Goal: Information Seeking & Learning: Learn about a topic

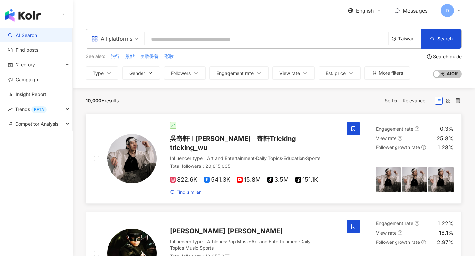
click at [216, 138] on span "Wu Hsuan" at bounding box center [223, 139] width 56 height 8
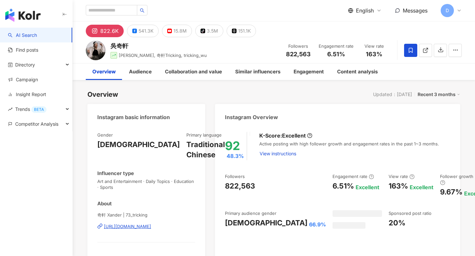
click at [362, 9] on span "English" at bounding box center [365, 10] width 18 height 7
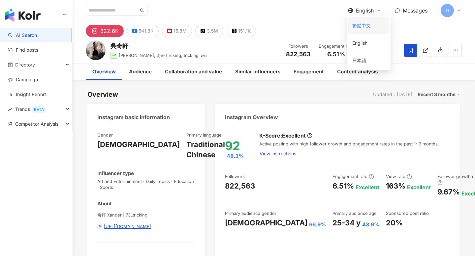
click at [364, 25] on div "繁體中文" at bounding box center [368, 26] width 33 height 12
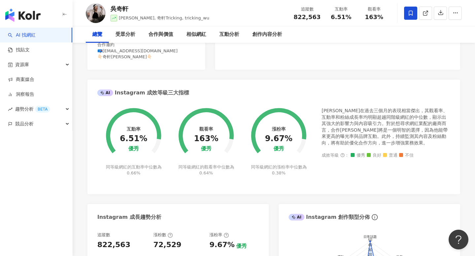
scroll to position [196, 0]
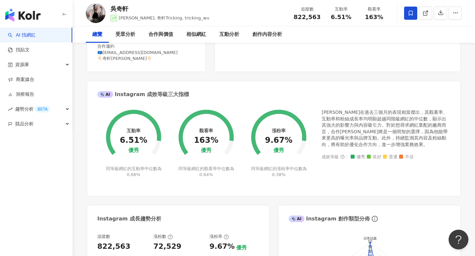
click at [189, 94] on div "AI Instagram 成效等級三大指標" at bounding box center [273, 91] width 372 height 21
drag, startPoint x: 192, startPoint y: 94, endPoint x: 183, endPoint y: 94, distance: 9.6
click at [183, 94] on div "AI Instagram 成效等級三大指標" at bounding box center [273, 91] width 372 height 21
click at [208, 73] on div "Instagram 網紅基本資料 性別 男 主要語言 繁體中文 48.3% 網紅類型 藝術與娛樂 · 日常話題 · 教育與學習 · 運動 社群簡介 奇軒 Xa…" at bounding box center [273, 160] width 372 height 505
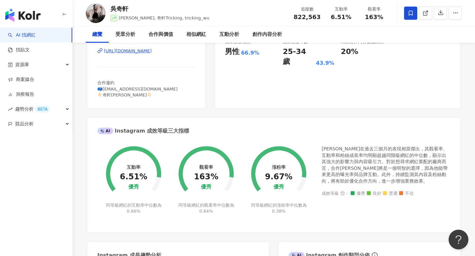
scroll to position [0, 0]
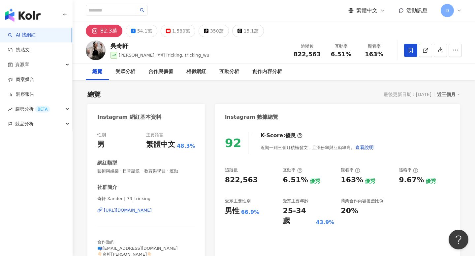
click at [370, 9] on span "繁體中文" at bounding box center [366, 10] width 21 height 7
click at [360, 41] on div "English" at bounding box center [369, 43] width 33 height 12
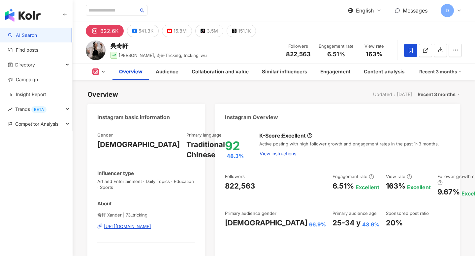
click at [358, 11] on span "English" at bounding box center [365, 10] width 18 height 7
click at [368, 24] on div "繁體中文" at bounding box center [368, 26] width 33 height 12
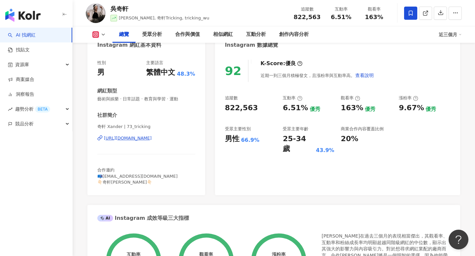
scroll to position [33, 0]
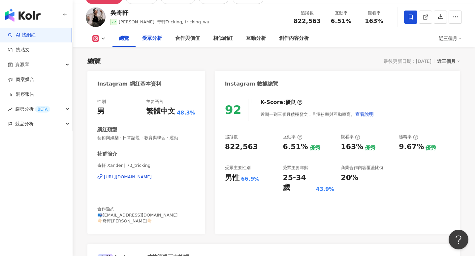
click at [155, 37] on div "受眾分析" at bounding box center [152, 39] width 20 height 8
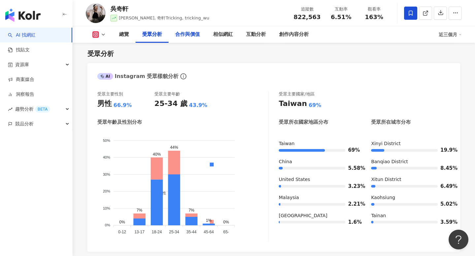
click at [188, 37] on div "合作與價值" at bounding box center [187, 35] width 25 height 8
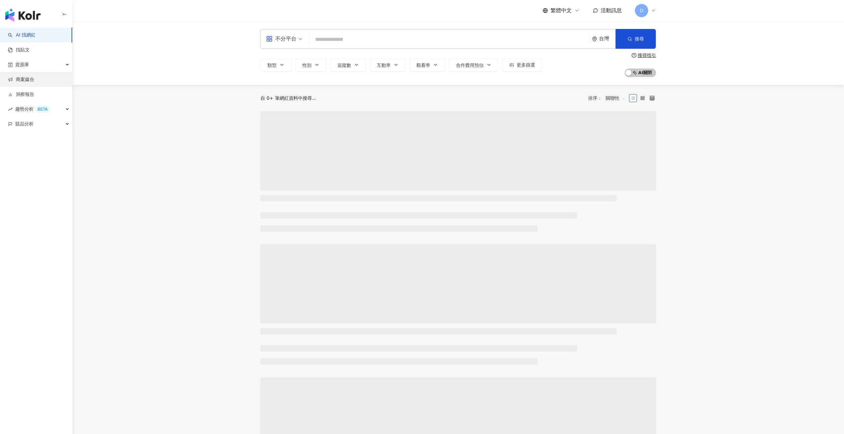
click at [34, 76] on link "商案媒合" at bounding box center [21, 79] width 26 height 7
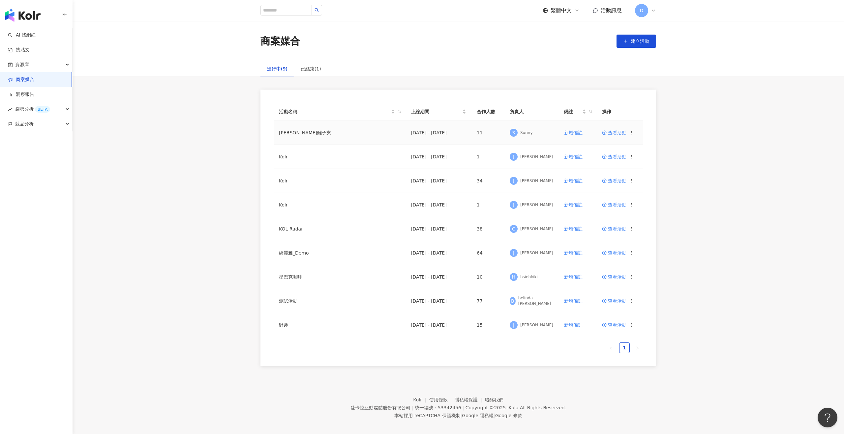
click at [612, 136] on td "查看活動" at bounding box center [619, 133] width 46 height 24
click at [613, 133] on span "查看活動" at bounding box center [614, 132] width 24 height 5
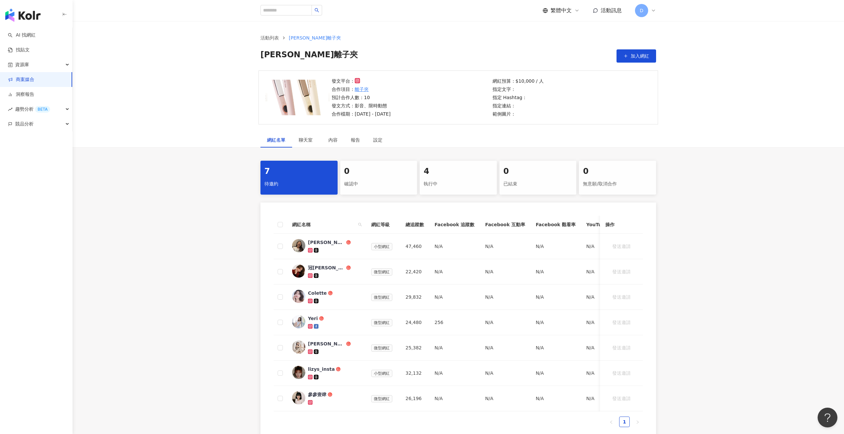
click at [611, 59] on div "凱夢離子夾 加入網紅" at bounding box center [457, 55] width 395 height 13
click at [626, 58] on button "加入網紅" at bounding box center [636, 55] width 40 height 13
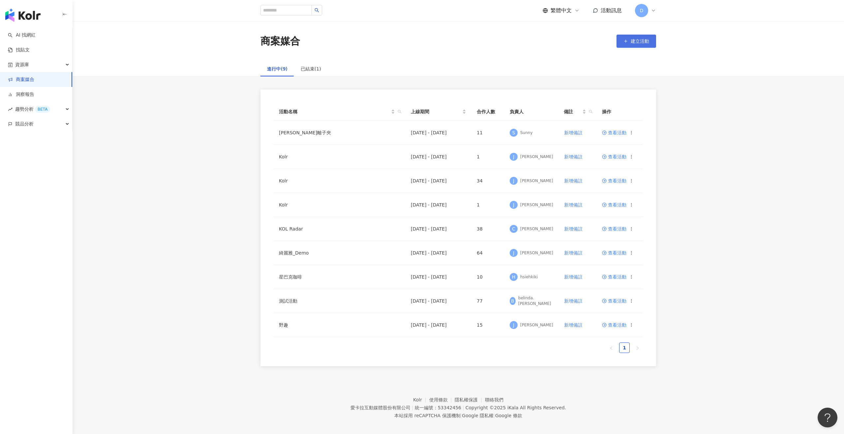
click at [628, 42] on button "建立活動" at bounding box center [636, 41] width 40 height 13
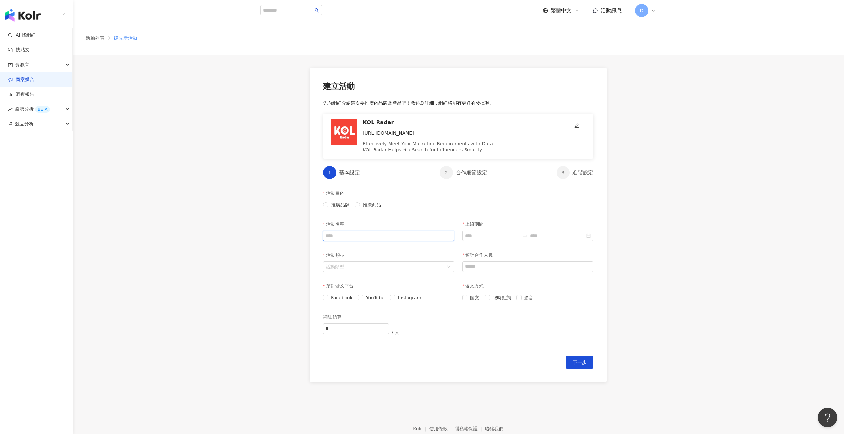
click at [405, 231] on input "活動名稱" at bounding box center [388, 236] width 131 height 11
click at [404, 235] on input "活動名稱" at bounding box center [388, 236] width 131 height 11
click at [394, 261] on div "活動類型" at bounding box center [388, 254] width 131 height 13
click at [394, 267] on input "活動類型" at bounding box center [385, 267] width 119 height 10
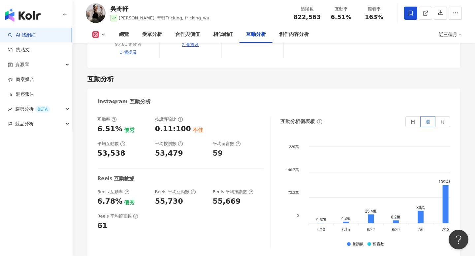
click at [249, 89] on div "Instagram 互動分析" at bounding box center [273, 99] width 372 height 21
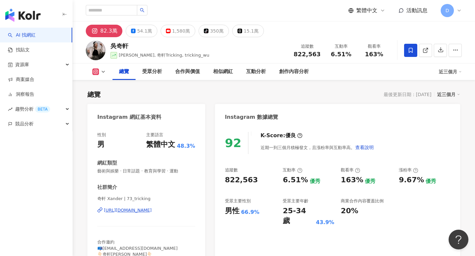
click at [371, 9] on span "繁體中文" at bounding box center [366, 10] width 21 height 7
click at [371, 11] on span "繁體中文" at bounding box center [366, 10] width 21 height 7
click at [365, 48] on div "English" at bounding box center [369, 43] width 33 height 12
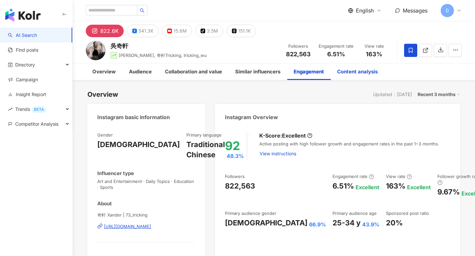
click at [353, 72] on div "Content analysis" at bounding box center [357, 72] width 41 height 8
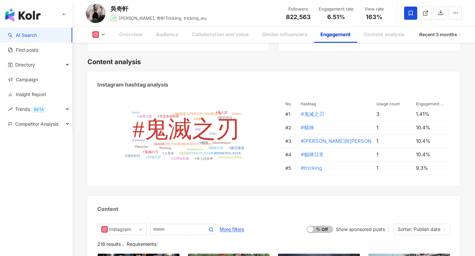
scroll to position [1356, 0]
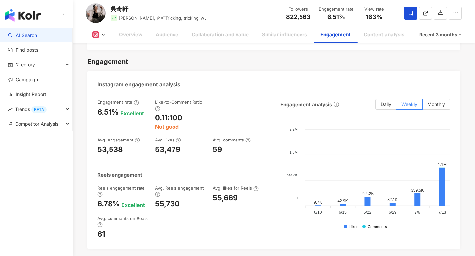
click at [351, 34] on div "Engagement" at bounding box center [334, 34] width 43 height 16
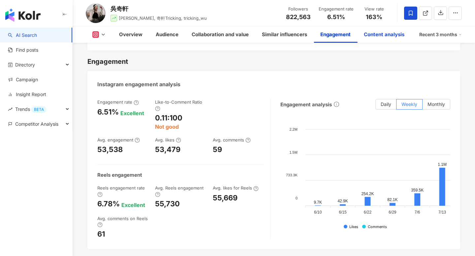
scroll to position [1950, 0]
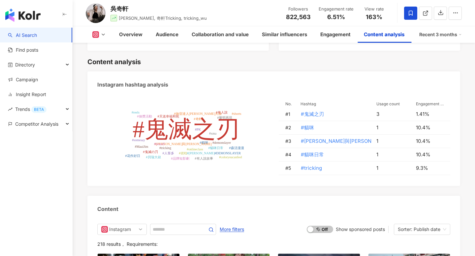
click at [387, 36] on div "Content analysis" at bounding box center [383, 35] width 41 height 8
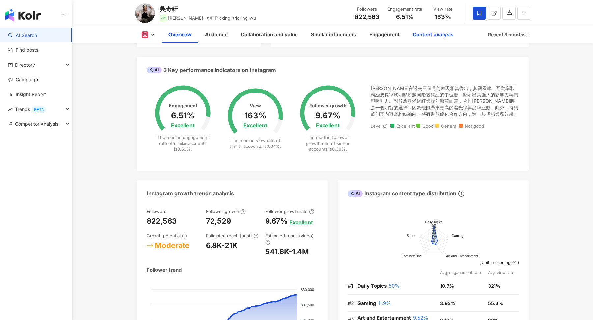
scroll to position [0, 0]
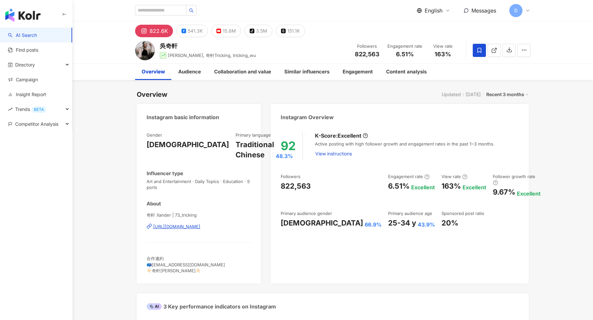
click at [435, 11] on span "English" at bounding box center [434, 10] width 18 height 7
click at [438, 24] on div "繁體中文" at bounding box center [437, 26] width 33 height 12
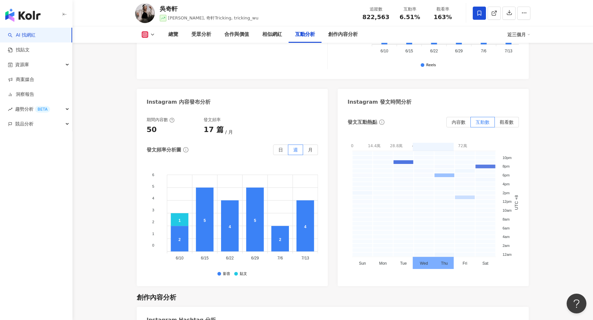
scroll to position [1668, 0]
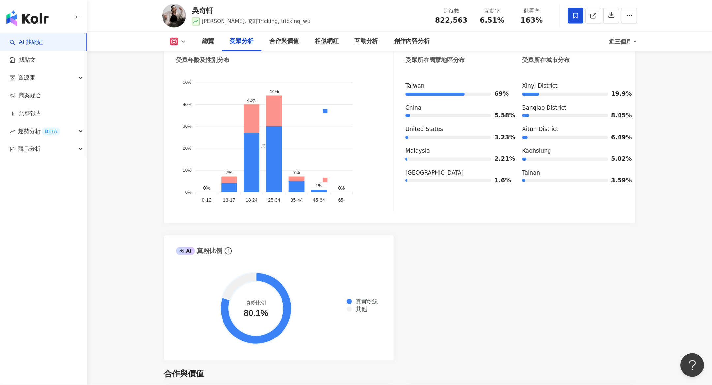
scroll to position [547, 0]
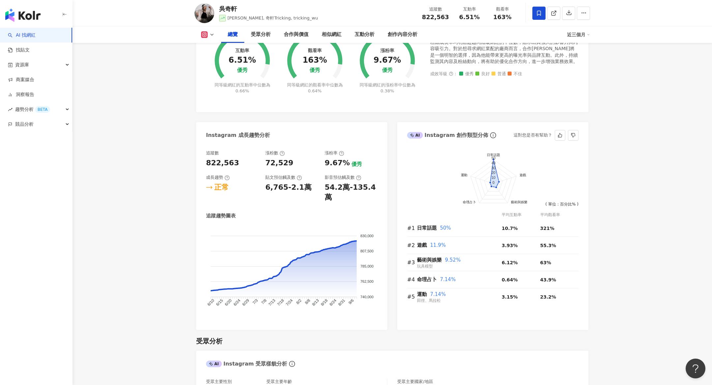
scroll to position [273, 0]
click at [394, 336] on div "受眾分析" at bounding box center [392, 340] width 392 height 9
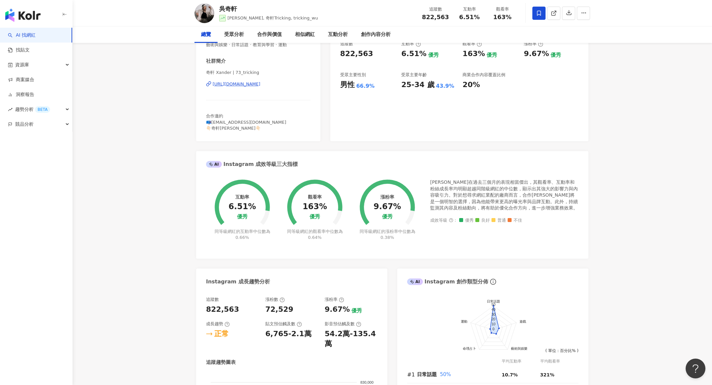
scroll to position [0, 0]
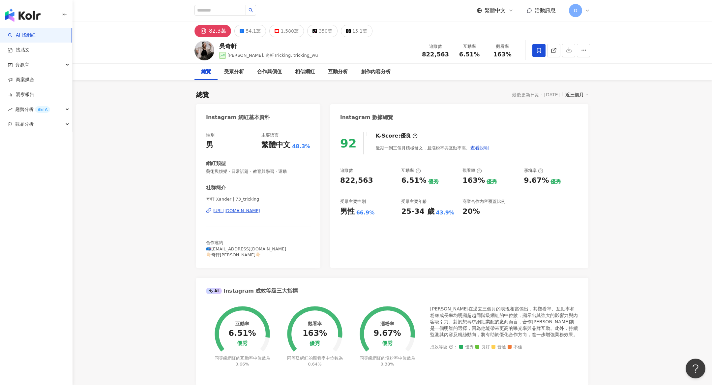
click at [506, 8] on div "繁體中文" at bounding box center [494, 10] width 37 height 7
click at [503, 43] on div "English" at bounding box center [498, 43] width 33 height 12
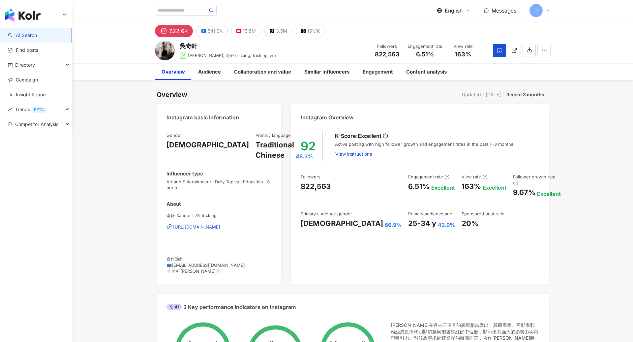
click at [452, 7] on span "English" at bounding box center [454, 10] width 18 height 7
click at [453, 29] on div "繁體中文" at bounding box center [457, 26] width 33 height 12
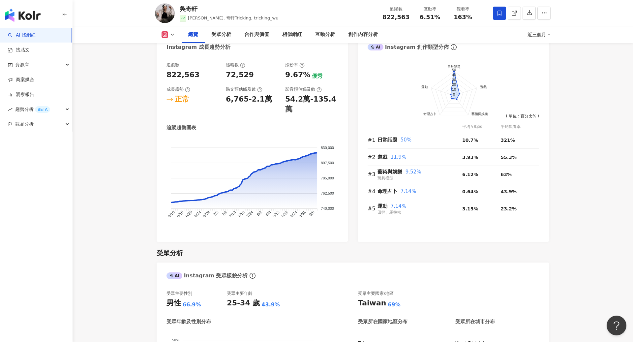
scroll to position [302, 0]
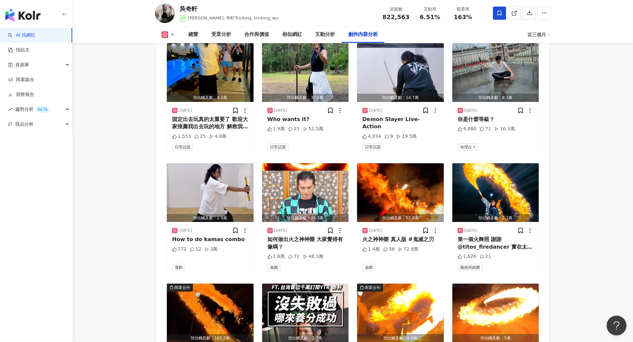
scroll to position [2136, 0]
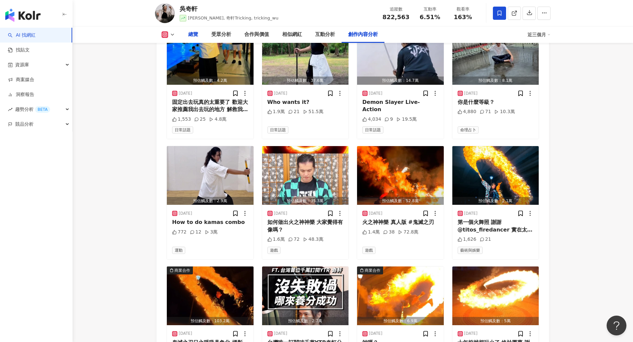
click at [190, 34] on div "總覽" at bounding box center [193, 35] width 10 height 8
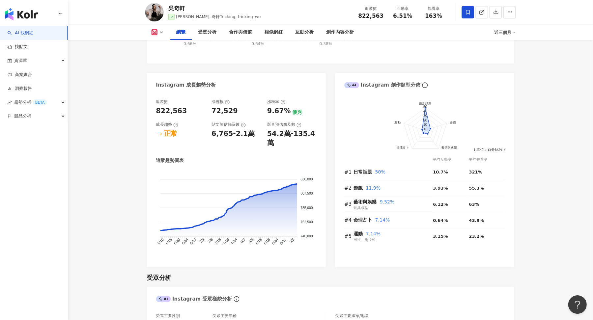
scroll to position [313, 0]
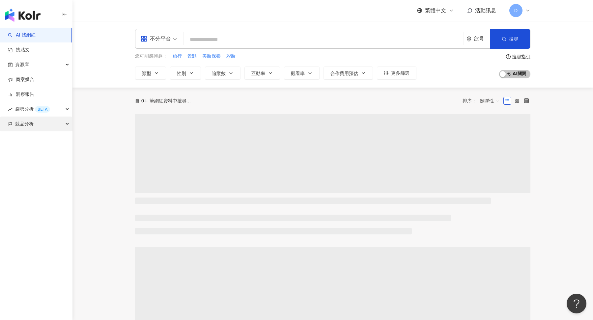
click at [45, 122] on div "競品分析" at bounding box center [36, 124] width 72 height 15
click at [37, 136] on link "品牌帳號分析" at bounding box center [30, 139] width 28 height 7
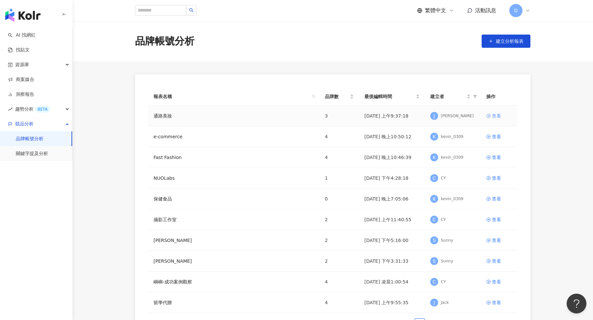
click at [495, 114] on div "查看" at bounding box center [496, 115] width 9 height 7
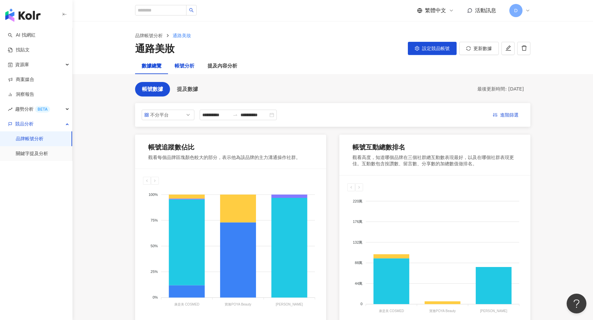
click at [185, 63] on div "帳號分析" at bounding box center [185, 66] width 20 height 8
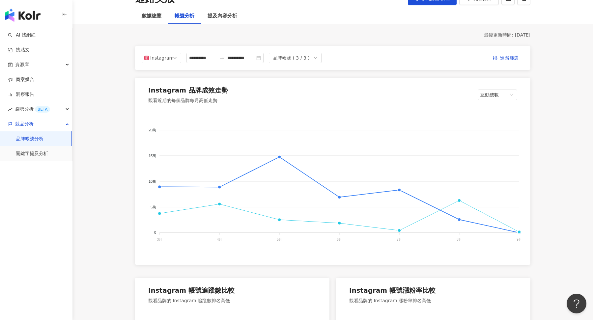
scroll to position [48, 0]
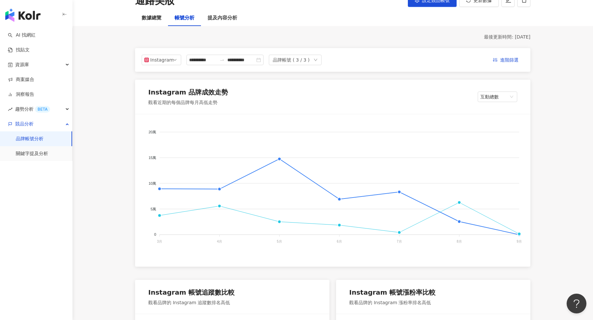
click at [299, 56] on div "品牌帳號 ( 3 / 3 )" at bounding box center [291, 60] width 37 height 10
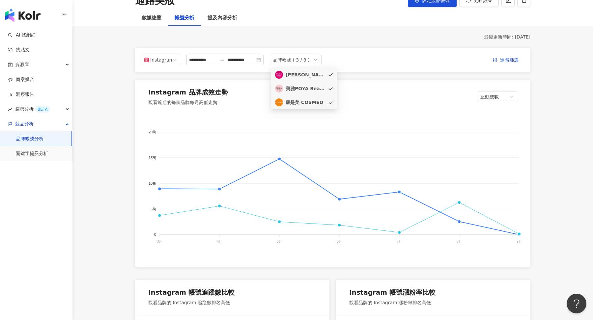
click at [303, 89] on div "寶雅POYA Beauty" at bounding box center [306, 88] width 40 height 7
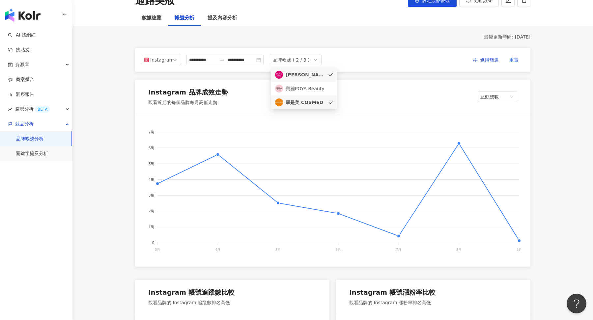
click at [317, 73] on div "POYA 寶雅" at bounding box center [306, 74] width 40 height 7
click at [373, 65] on div "**********" at bounding box center [333, 60] width 382 height 11
click at [483, 93] on span "互動總數" at bounding box center [497, 97] width 34 height 10
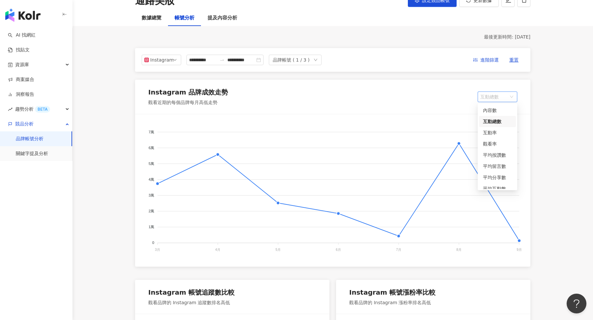
click at [484, 93] on span "互動總數" at bounding box center [497, 97] width 34 height 10
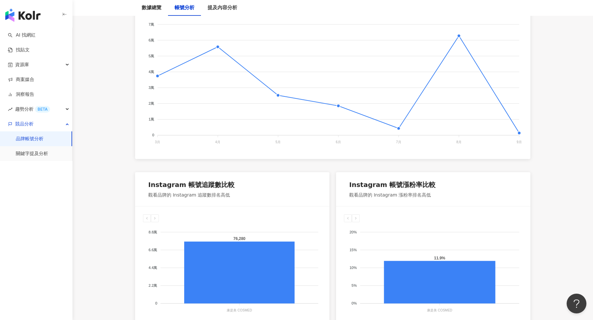
scroll to position [218, 0]
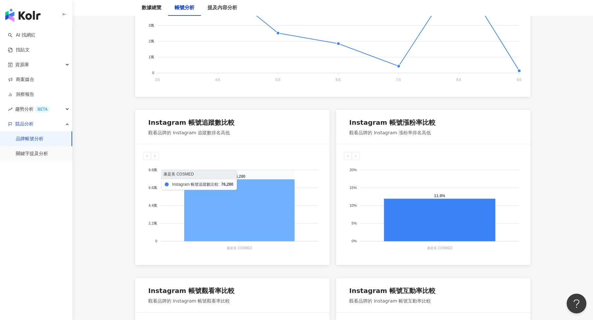
click at [263, 207] on icon at bounding box center [239, 211] width 110 height 62
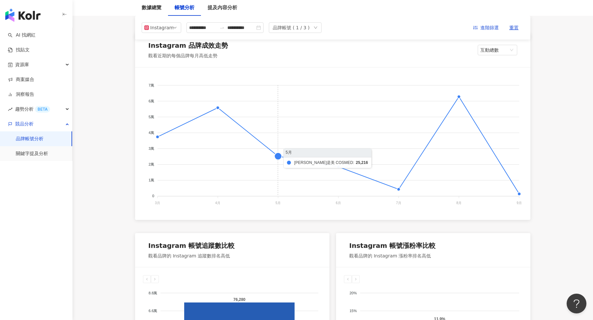
scroll to position [1, 0]
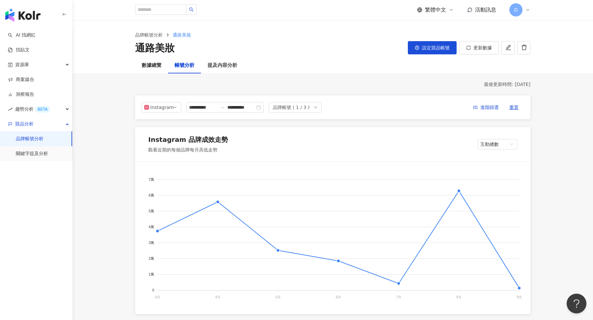
click at [297, 102] on div "品牌帳號 ( 1 / 3 )" at bounding box center [291, 107] width 37 height 10
click at [299, 121] on div "POYA 寶雅" at bounding box center [306, 122] width 40 height 7
click at [302, 149] on div "康是美 COSMED" at bounding box center [306, 149] width 40 height 7
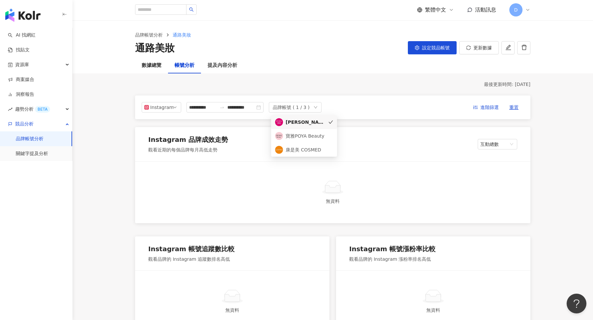
click at [301, 108] on div "品牌帳號 ( 1 / 3 )" at bounding box center [291, 107] width 37 height 10
click at [301, 134] on div "寶雅POYA Beauty" at bounding box center [306, 135] width 40 height 7
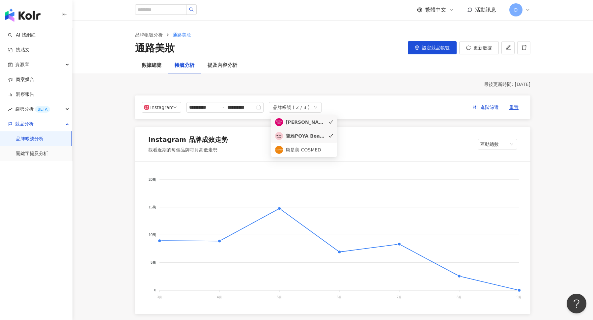
click at [300, 126] on div "POYA 寶雅" at bounding box center [300, 122] width 50 height 8
click at [371, 131] on div "Instagram 品牌成效走勢 觀看近期的每個品牌每月高低走勢 互動總數" at bounding box center [332, 144] width 395 height 34
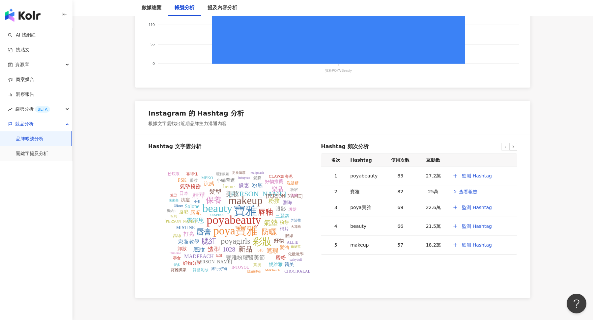
scroll to position [733, 0]
click at [248, 236] on tspan "poyagirls" at bounding box center [235, 240] width 29 height 9
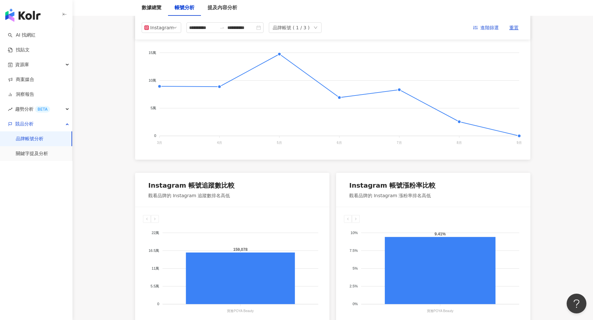
scroll to position [0, 0]
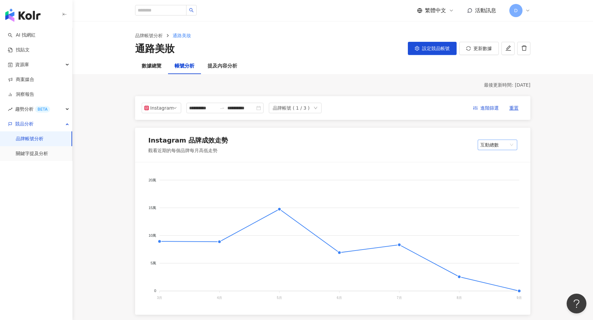
click at [498, 140] on span "互動總數" at bounding box center [497, 145] width 34 height 10
click at [494, 156] on div "內容數" at bounding box center [497, 158] width 29 height 7
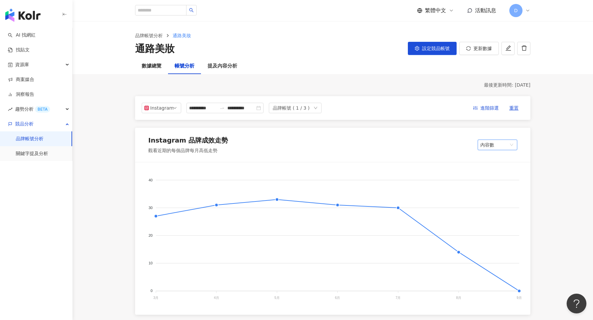
click at [496, 148] on span "內容數" at bounding box center [497, 145] width 34 height 10
click at [496, 179] on div "互動率" at bounding box center [497, 180] width 29 height 7
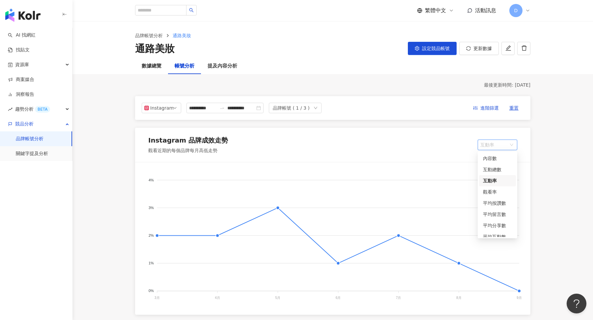
click at [498, 147] on span "互動率" at bounding box center [497, 145] width 34 height 10
click at [499, 235] on div "口碑價值" at bounding box center [497, 231] width 29 height 7
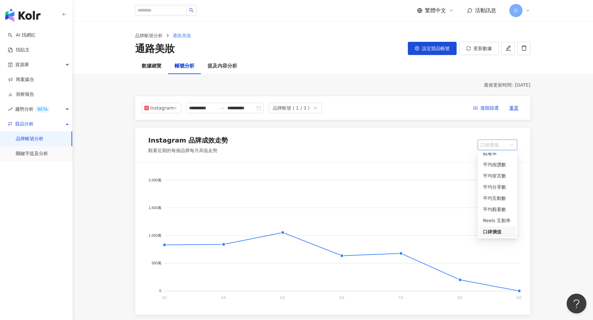
click at [502, 145] on span "口碑價值" at bounding box center [497, 145] width 34 height 10
click at [495, 157] on div "內容數" at bounding box center [497, 158] width 29 height 7
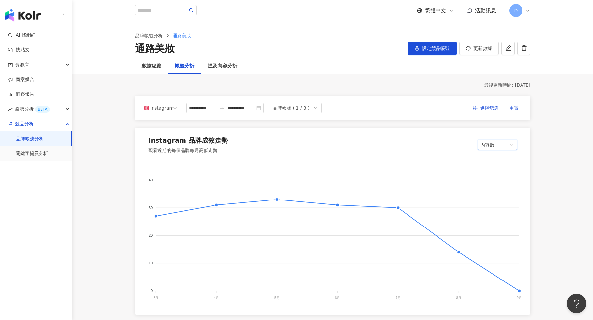
click at [155, 67] on div "數據總覽" at bounding box center [152, 66] width 20 height 8
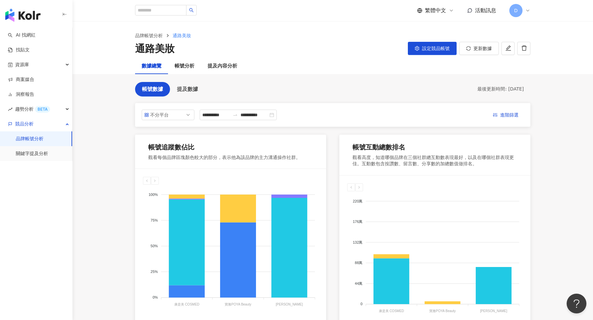
click at [330, 137] on div "帳號追蹤數佔比 觀看每個品牌區塊顏色較大的部分，表示他為該品牌的主力溝通操作社群。 Instagram Facebook YouTube Threads 10…" at bounding box center [332, 235] width 395 height 201
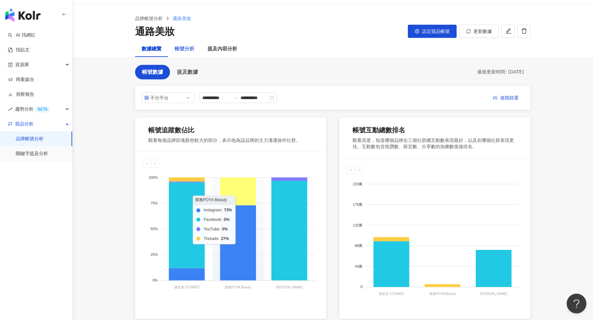
scroll to position [9, 0]
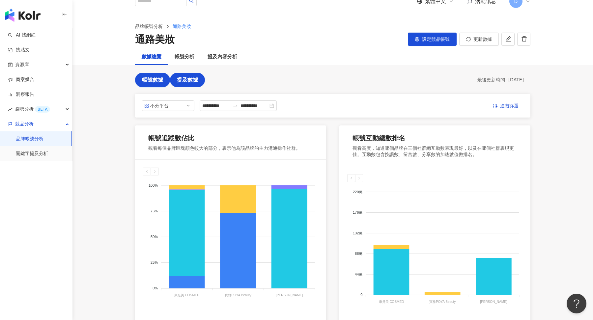
click at [192, 82] on span "提及數據" at bounding box center [187, 80] width 21 height 6
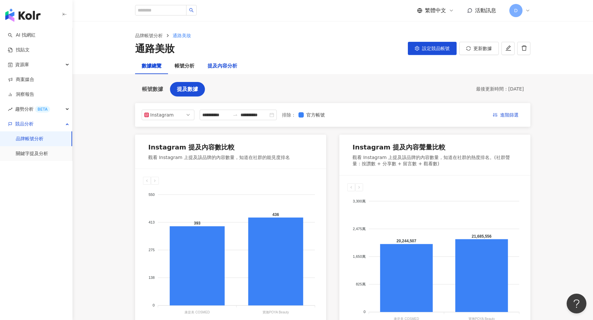
click at [226, 65] on div "提及內容分析" at bounding box center [223, 66] width 30 height 8
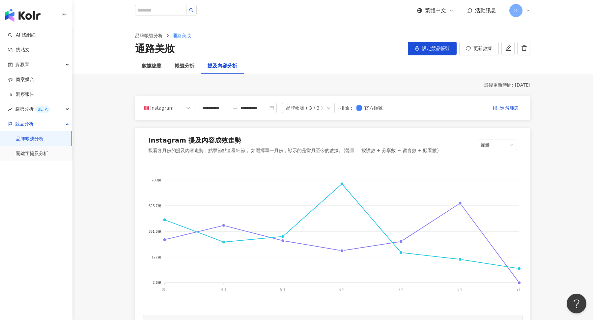
click at [320, 108] on div "品牌帳號 ( 3 / 3 )" at bounding box center [304, 108] width 37 height 10
click at [317, 124] on div "POYA 寶雅" at bounding box center [319, 122] width 40 height 7
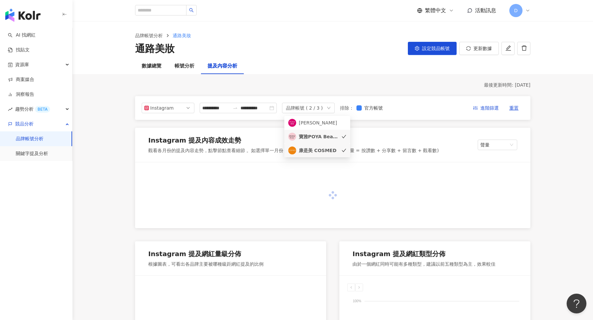
click at [321, 146] on li "康是美 COSMED" at bounding box center [317, 151] width 66 height 14
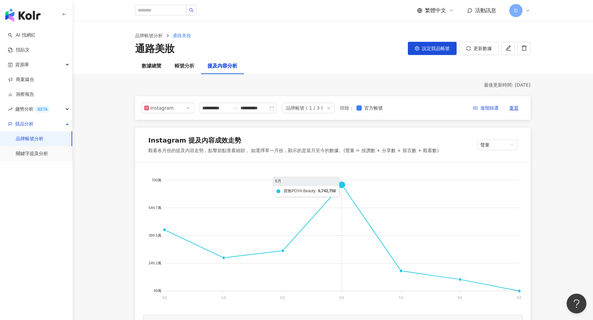
click at [318, 258] on foreignobject at bounding box center [333, 236] width 380 height 132
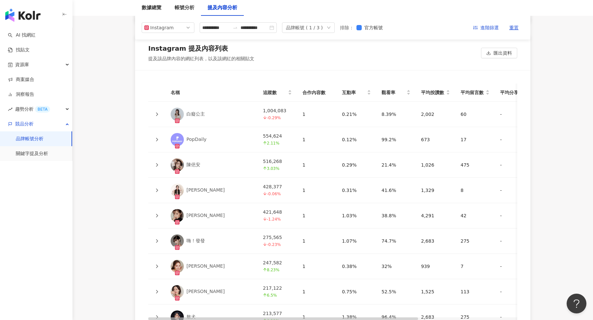
scroll to position [1444, 0]
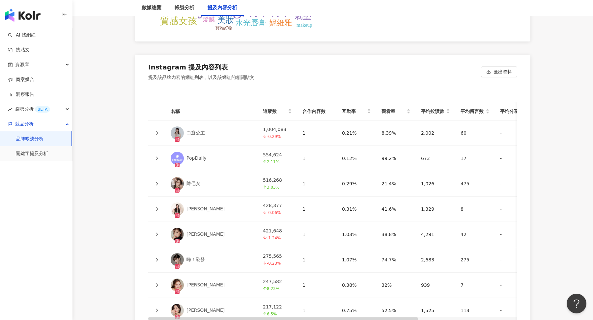
click at [157, 131] on icon at bounding box center [157, 133] width 2 height 4
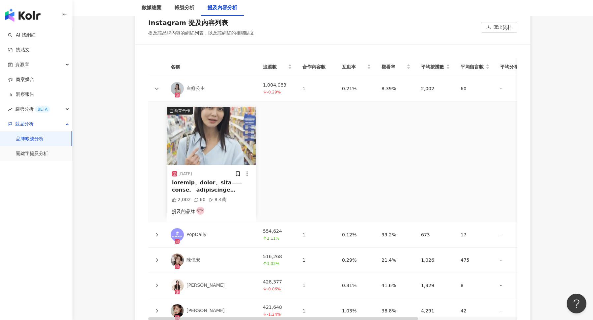
scroll to position [1497, 0]
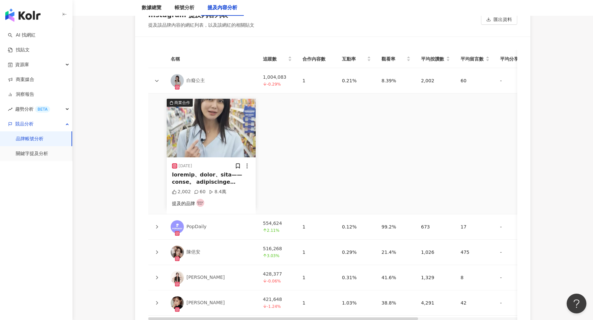
click at [157, 276] on icon at bounding box center [157, 278] width 2 height 4
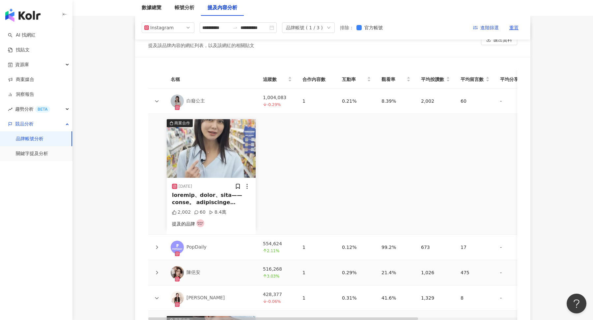
scroll to position [1476, 0]
click at [158, 297] on icon at bounding box center [157, 299] width 4 height 4
click at [158, 265] on td at bounding box center [156, 273] width 17 height 25
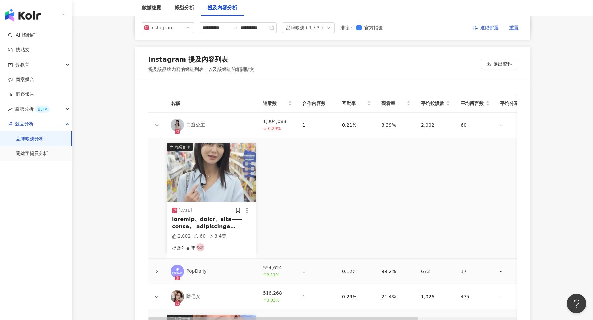
scroll to position [1454, 0]
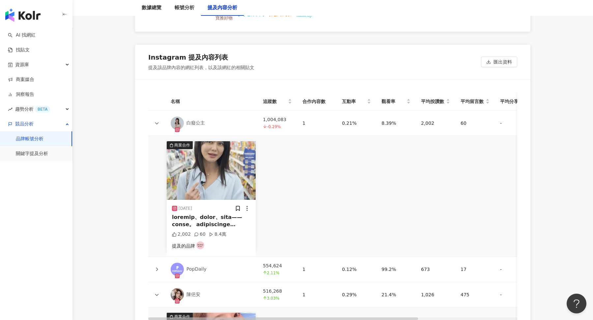
click at [154, 291] on div at bounding box center [157, 294] width 7 height 7
click at [155, 293] on icon at bounding box center [157, 295] width 4 height 4
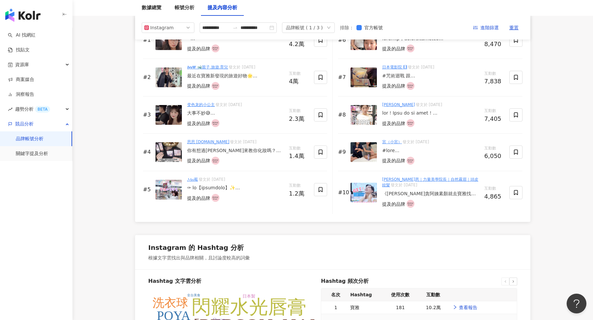
scroll to position [999, 0]
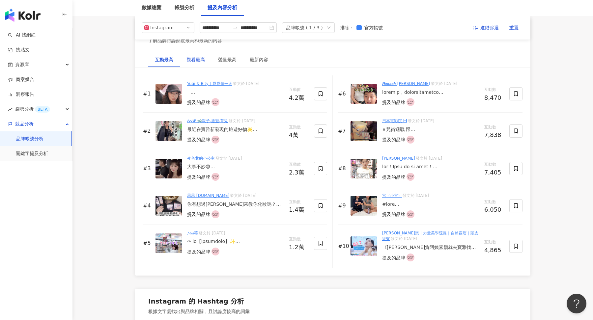
click at [199, 59] on div "觀看最高" at bounding box center [196, 59] width 18 height 7
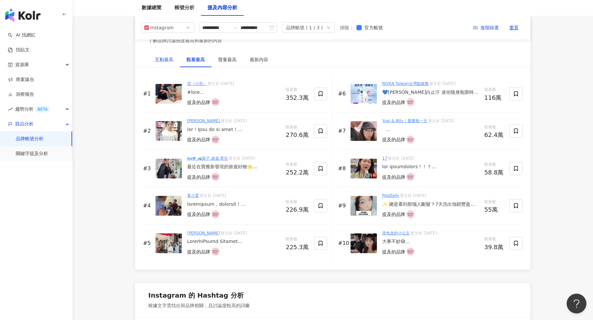
click at [162, 57] on div "互動最高" at bounding box center [164, 59] width 18 height 7
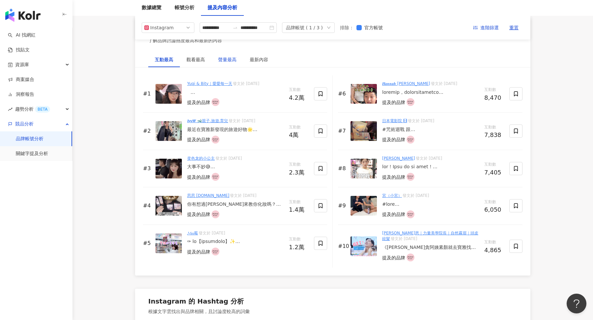
click at [224, 59] on div "聲量最高" at bounding box center [227, 59] width 18 height 7
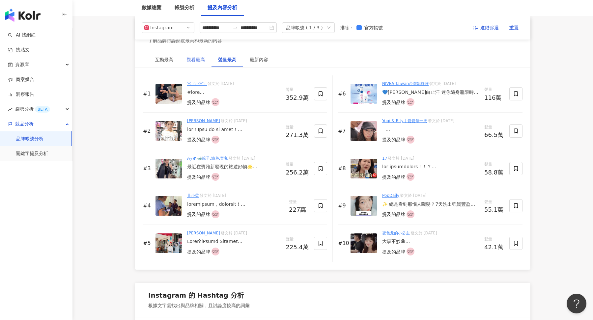
click at [188, 62] on div "觀看最高" at bounding box center [196, 59] width 32 height 15
click at [229, 58] on div "聲量最高" at bounding box center [227, 59] width 18 height 7
click at [196, 56] on div "觀看最高" at bounding box center [196, 59] width 18 height 7
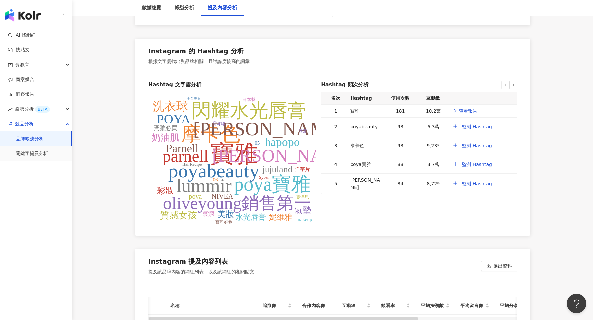
scroll to position [1267, 0]
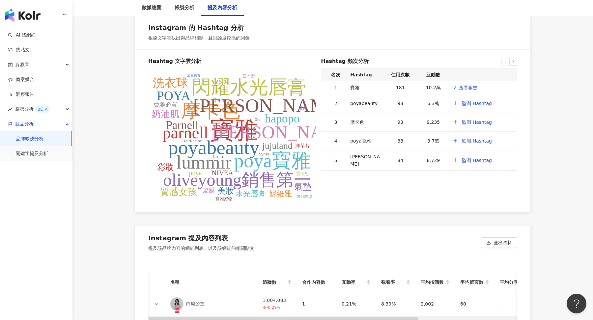
click at [155, 303] on icon at bounding box center [157, 304] width 4 height 2
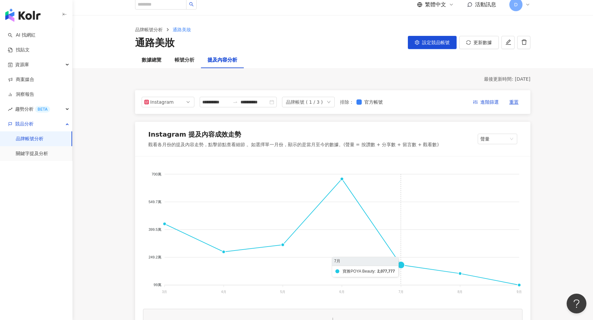
scroll to position [0, 0]
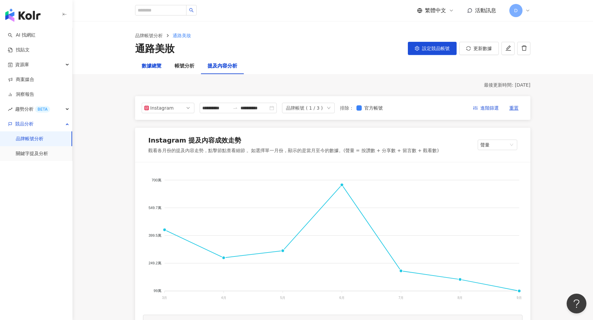
click at [153, 65] on div "數據總覽" at bounding box center [152, 66] width 20 height 8
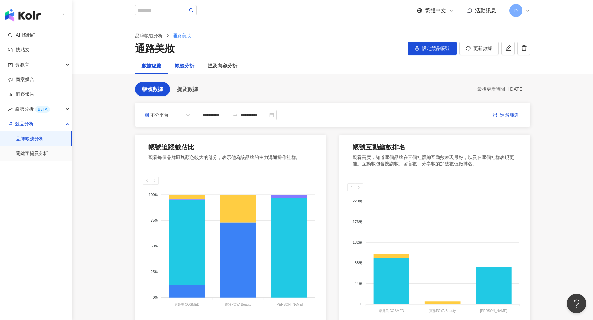
click at [179, 62] on div "帳號分析" at bounding box center [185, 66] width 20 height 8
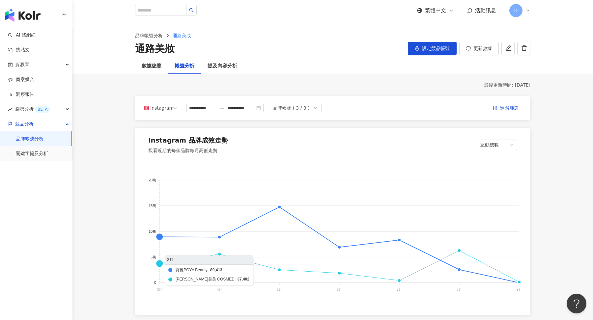
scroll to position [35, 0]
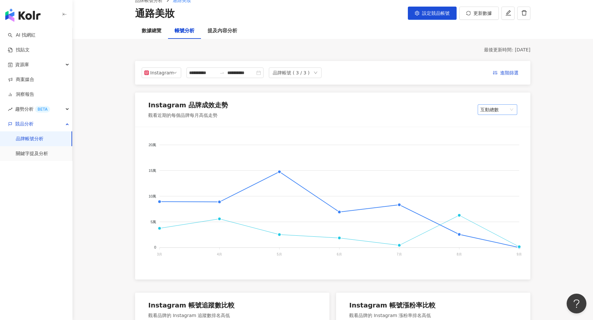
click at [504, 108] on span "互動總數" at bounding box center [497, 110] width 34 height 10
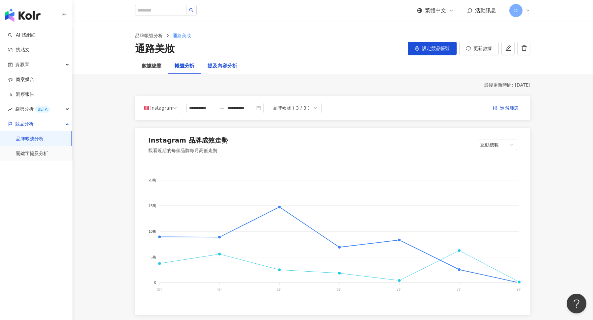
click at [225, 62] on div "提及內容分析" at bounding box center [223, 66] width 30 height 8
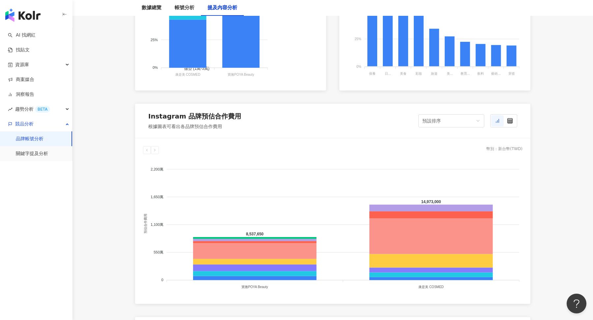
scroll to position [626, 0]
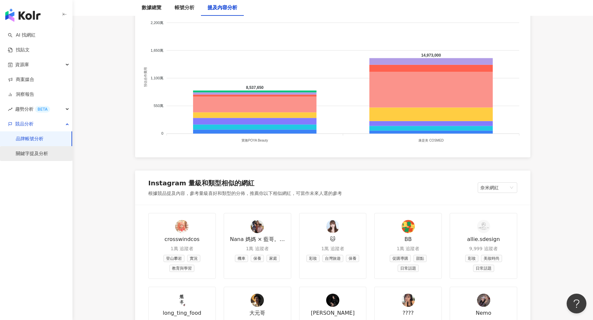
click at [35, 154] on link "關鍵字提及分析" at bounding box center [32, 154] width 32 height 7
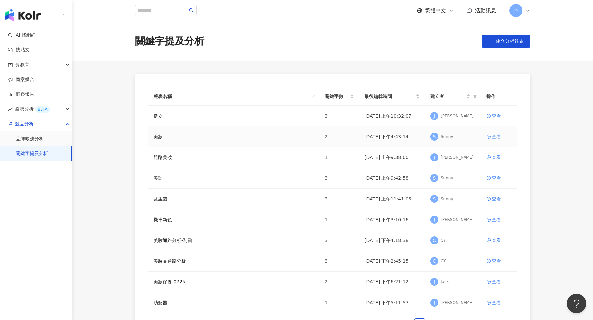
click at [501, 135] on div "查看" at bounding box center [496, 136] width 9 height 7
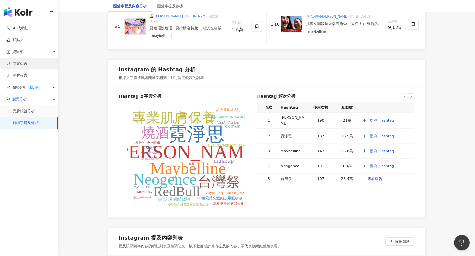
scroll to position [1209, 0]
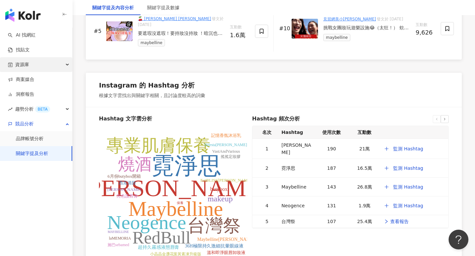
click at [39, 68] on div "資源庫" at bounding box center [36, 64] width 72 height 15
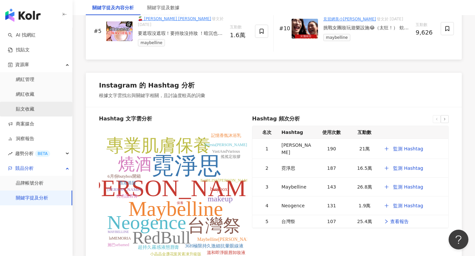
click at [33, 112] on link "貼文收藏" at bounding box center [25, 109] width 18 height 7
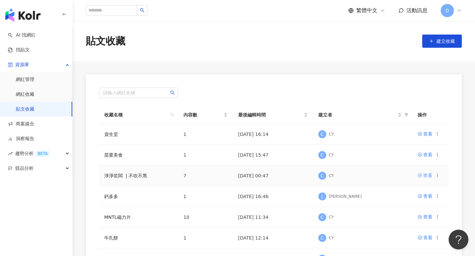
click at [423, 172] on div "查看" at bounding box center [427, 175] width 9 height 7
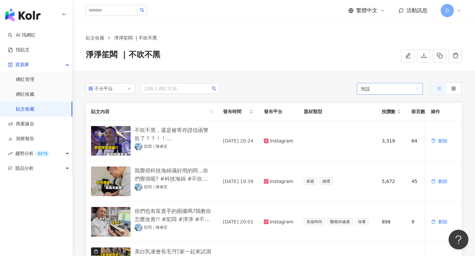
click at [382, 89] on span "預設" at bounding box center [389, 89] width 58 height 12
click at [454, 88] on icon at bounding box center [453, 88] width 5 height 5
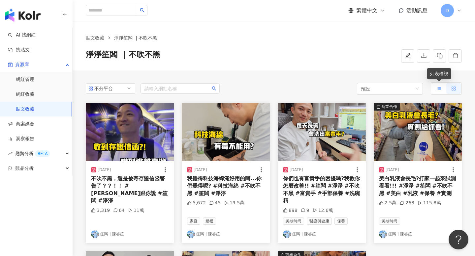
click at [438, 88] on icon at bounding box center [438, 88] width 5 height 5
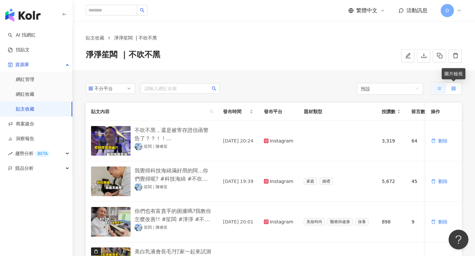
click at [456, 87] on label at bounding box center [453, 88] width 14 height 11
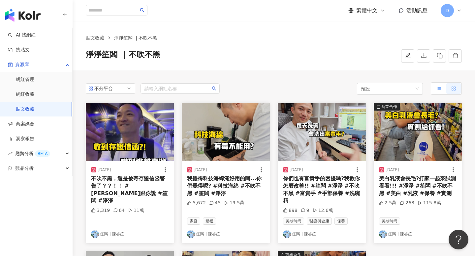
click at [439, 90] on icon at bounding box center [438, 88] width 5 height 5
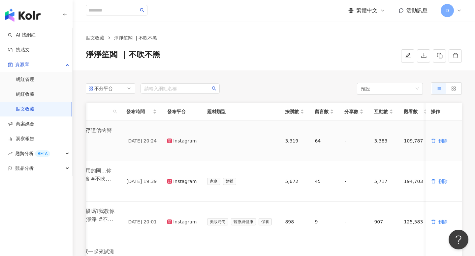
scroll to position [0, 103]
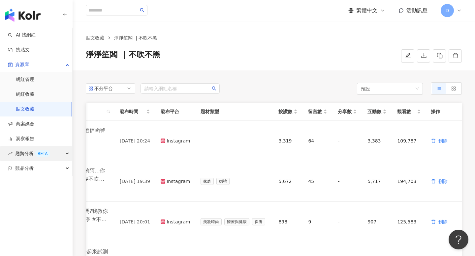
click at [65, 148] on div "趨勢分析 BETA" at bounding box center [36, 153] width 72 height 15
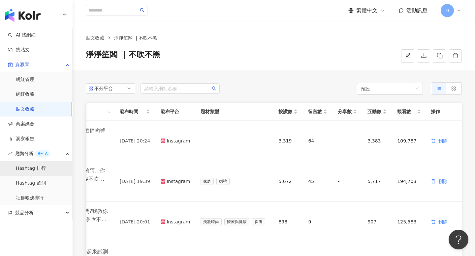
click at [46, 166] on link "Hashtag 排行" at bounding box center [31, 168] width 30 height 7
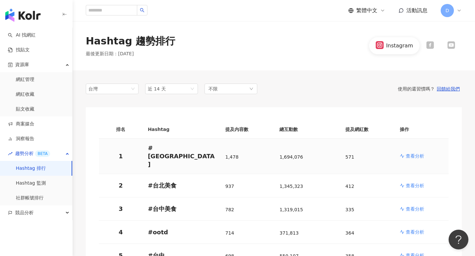
click at [414, 153] on p "查看分析" at bounding box center [414, 156] width 18 height 7
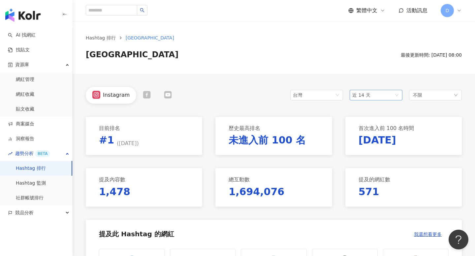
click at [380, 95] on span "近 14 天" at bounding box center [375, 95] width 47 height 10
click at [374, 63] on div "Hashtag 排行 taiwan taiwan 最後更新時間: 2025/9/5 08:00" at bounding box center [273, 47] width 402 height 53
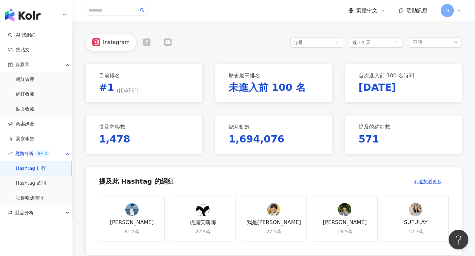
scroll to position [53, 0]
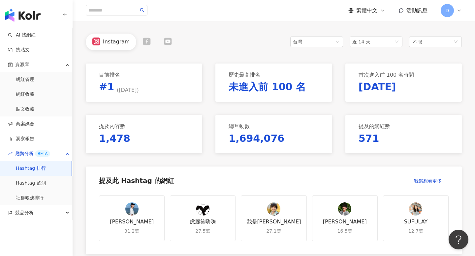
click at [145, 41] on icon at bounding box center [147, 42] width 8 height 8
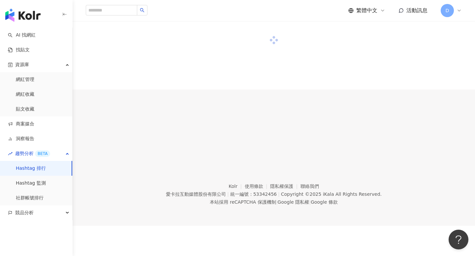
scroll to position [30, 0]
click at [38, 184] on link "Hashtag 監測" at bounding box center [31, 183] width 30 height 7
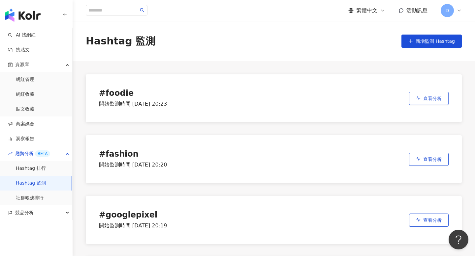
click at [417, 94] on button "查看分析" at bounding box center [429, 98] width 40 height 13
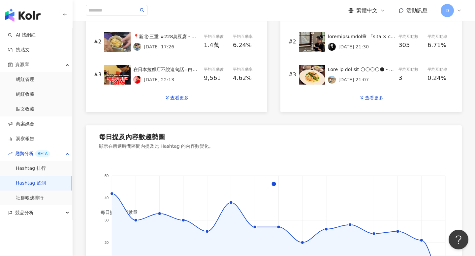
scroll to position [406, 0]
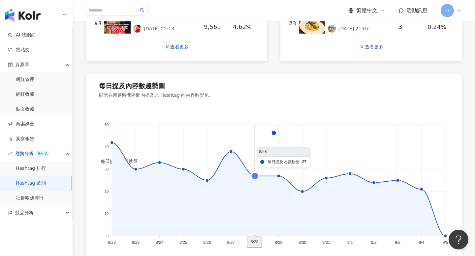
click at [254, 175] on icon at bounding box center [254, 176] width 7 height 7
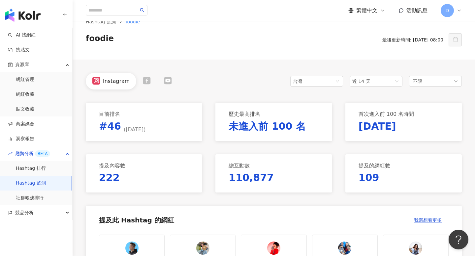
scroll to position [16, 0]
click at [31, 200] on link "社群帳號排行" at bounding box center [30, 198] width 28 height 7
